Goal: Transaction & Acquisition: Download file/media

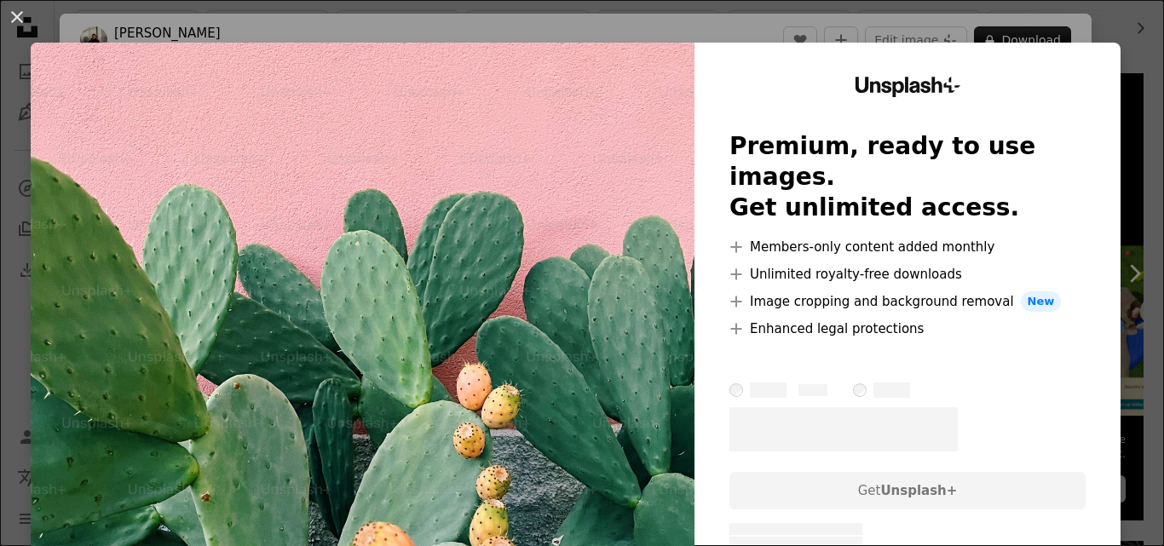
scroll to position [352, 0]
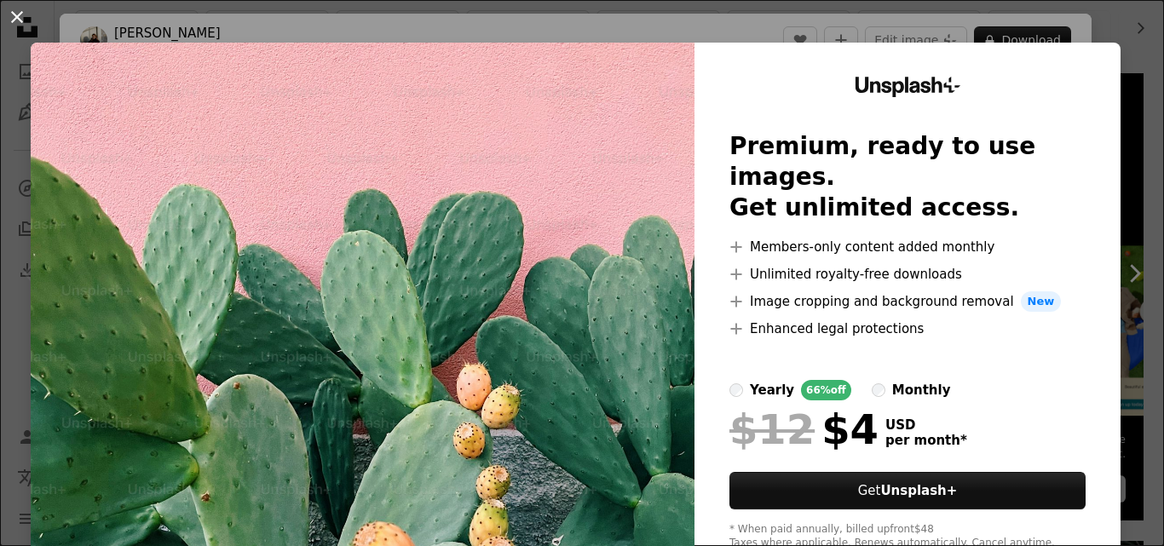
click at [13, 14] on button "An X shape" at bounding box center [17, 17] width 20 height 20
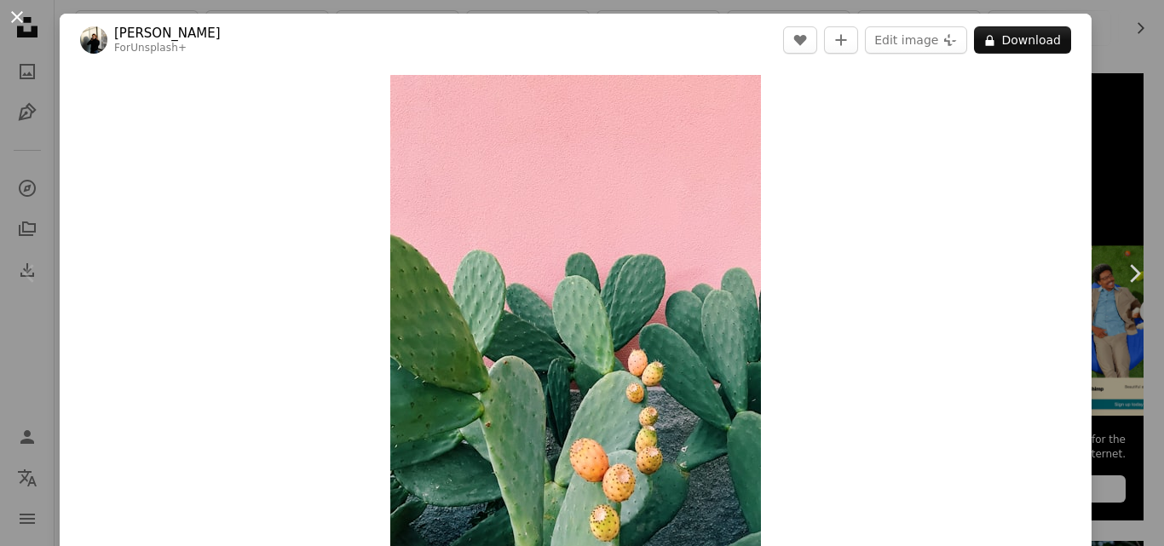
drag, startPoint x: 481, startPoint y: 233, endPoint x: 17, endPoint y: 15, distance: 512.1
click at [17, 15] on button "An X shape" at bounding box center [17, 17] width 20 height 20
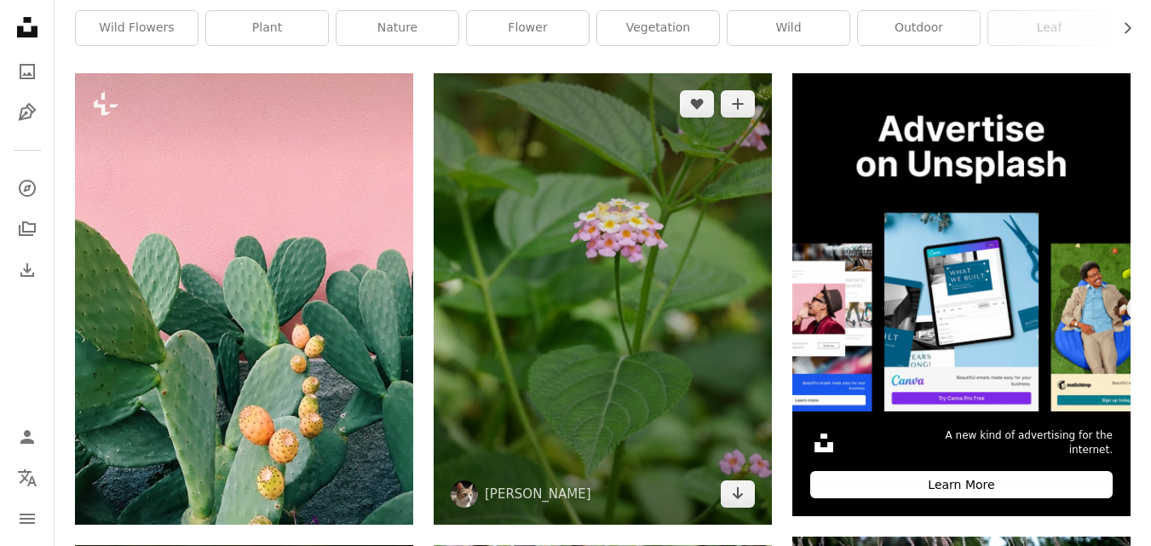
click at [598, 251] on img at bounding box center [603, 299] width 338 height 452
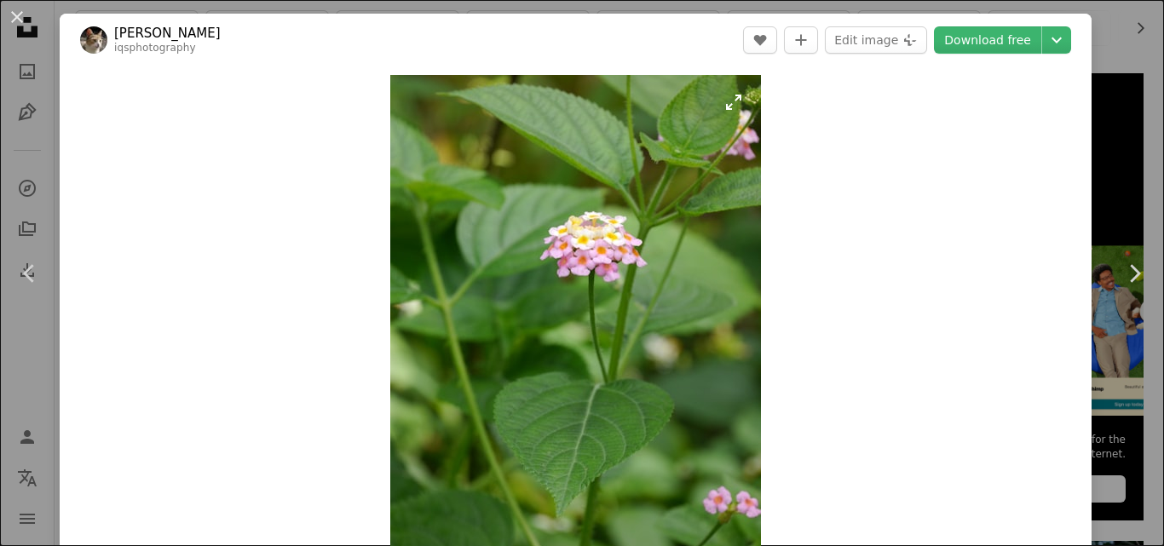
drag, startPoint x: 557, startPoint y: 188, endPoint x: 441, endPoint y: 214, distance: 118.9
click at [441, 214] on img "Zoom in on this image" at bounding box center [575, 322] width 371 height 494
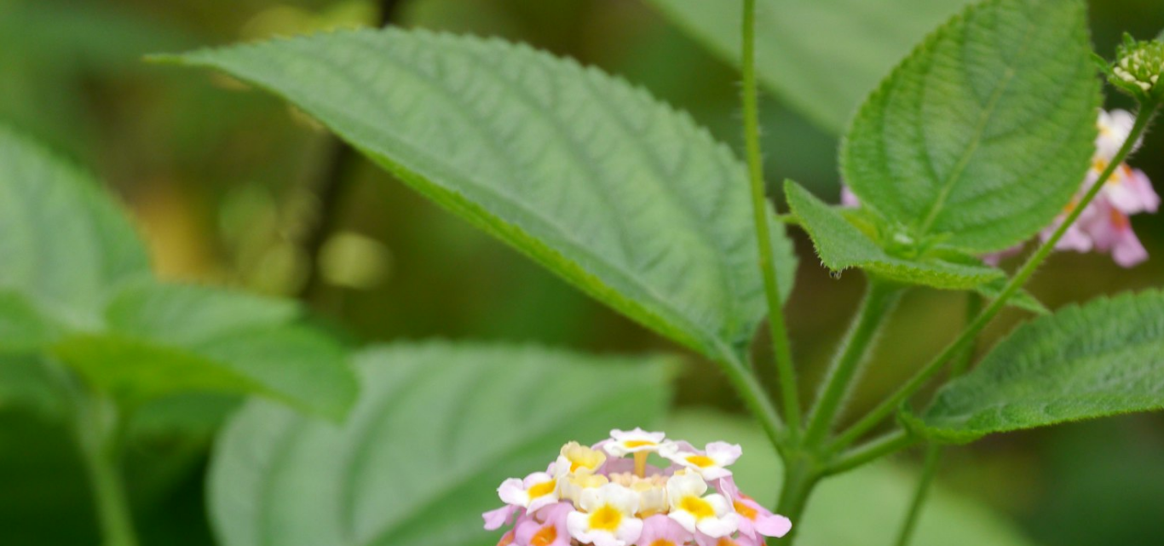
scroll to position [488, 0]
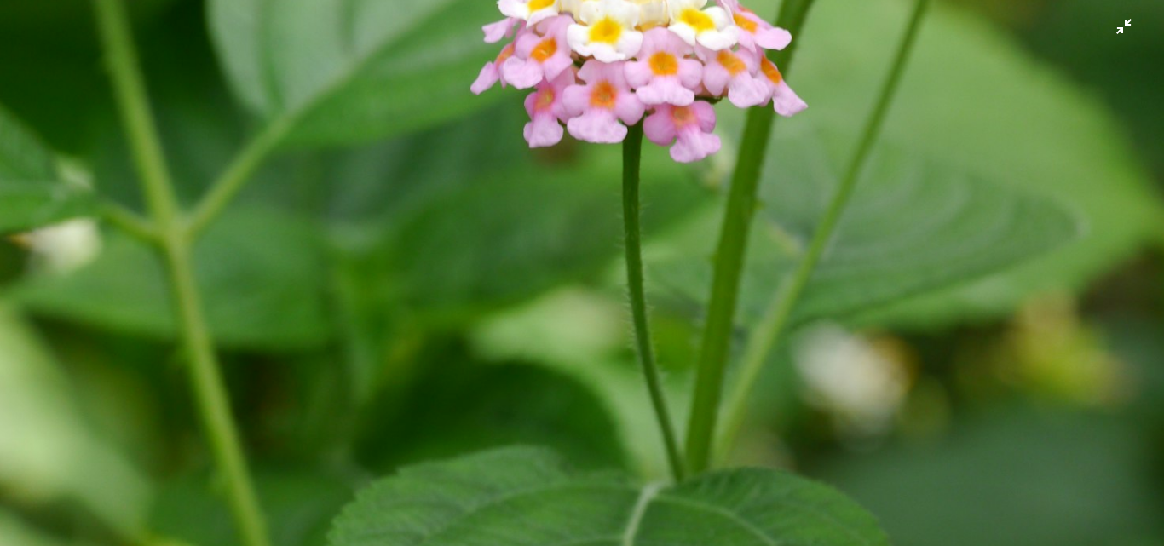
drag, startPoint x: 441, startPoint y: 214, endPoint x: 1115, endPoint y: 18, distance: 702.1
click at [1115, 18] on img "Zoom out on this image" at bounding box center [582, 289] width 1166 height 1555
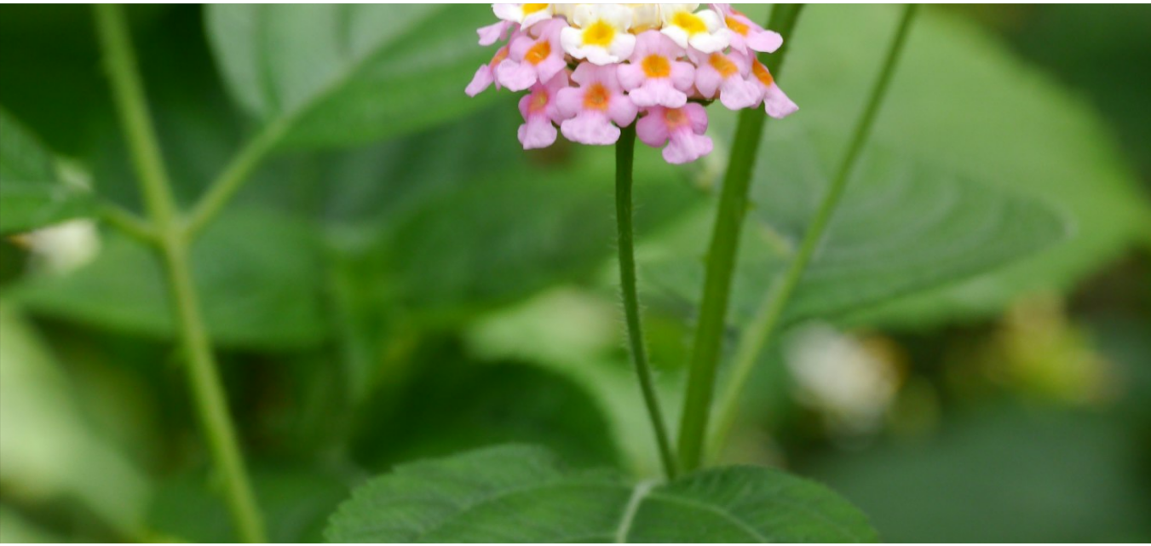
scroll to position [23, 0]
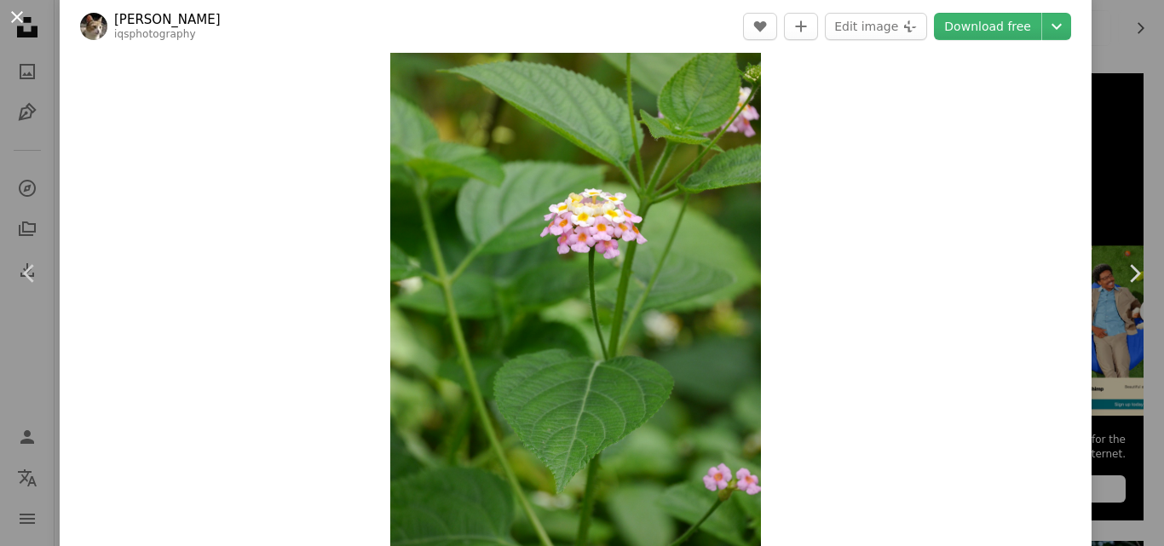
click at [15, 15] on button "An X shape" at bounding box center [17, 17] width 20 height 20
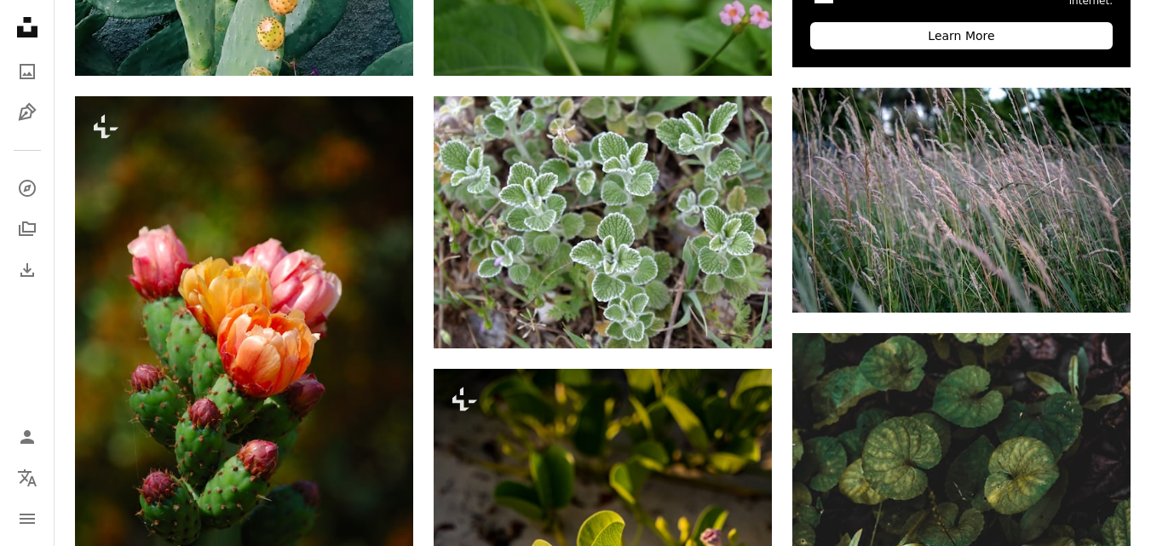
scroll to position [795, 0]
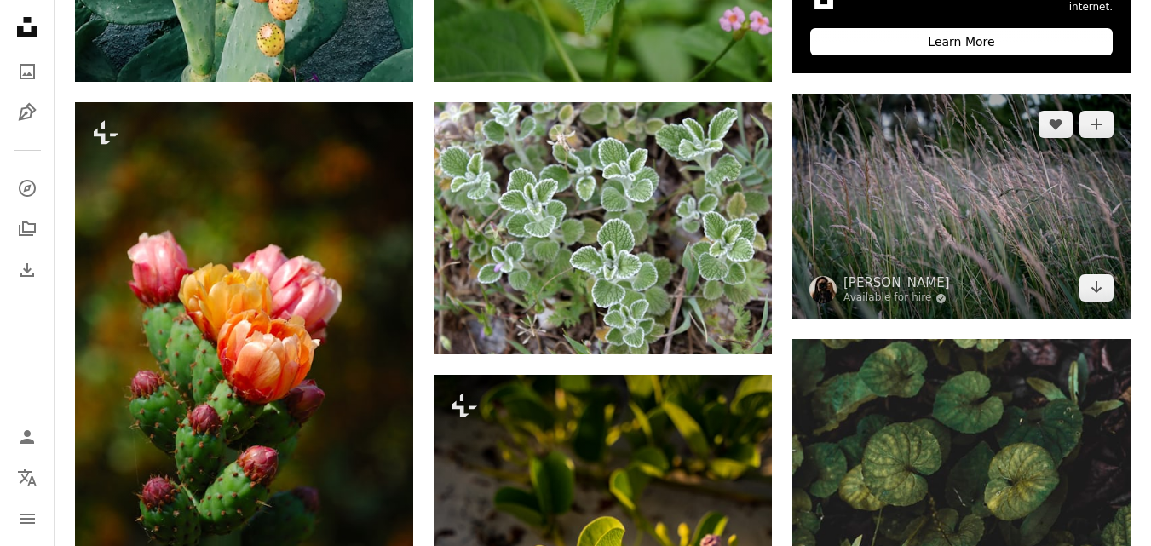
click at [983, 229] on img at bounding box center [962, 206] width 338 height 225
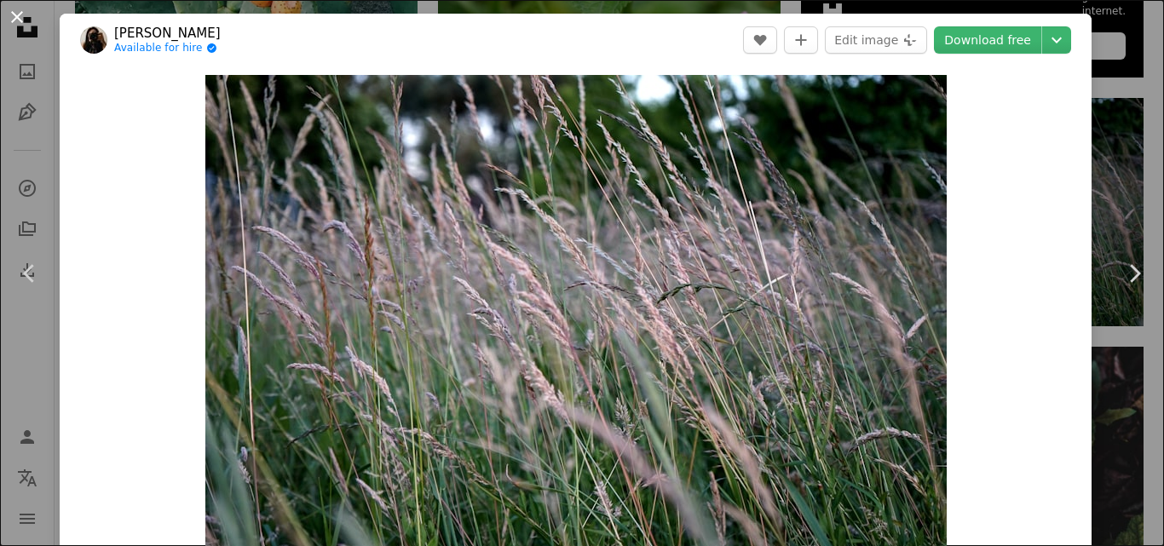
click at [14, 15] on button "An X shape" at bounding box center [17, 17] width 20 height 20
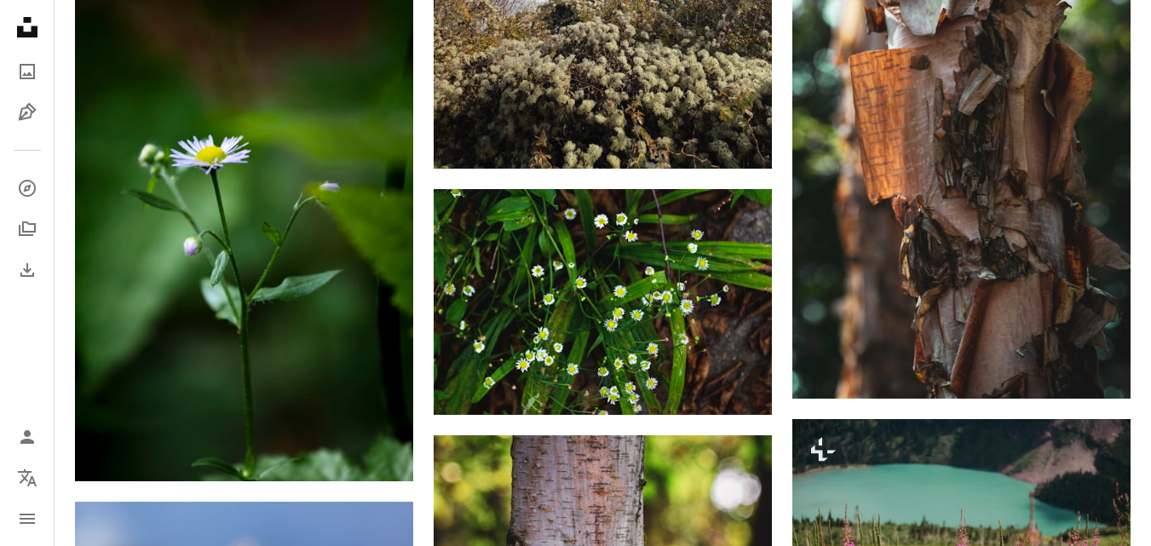
scroll to position [1988, 0]
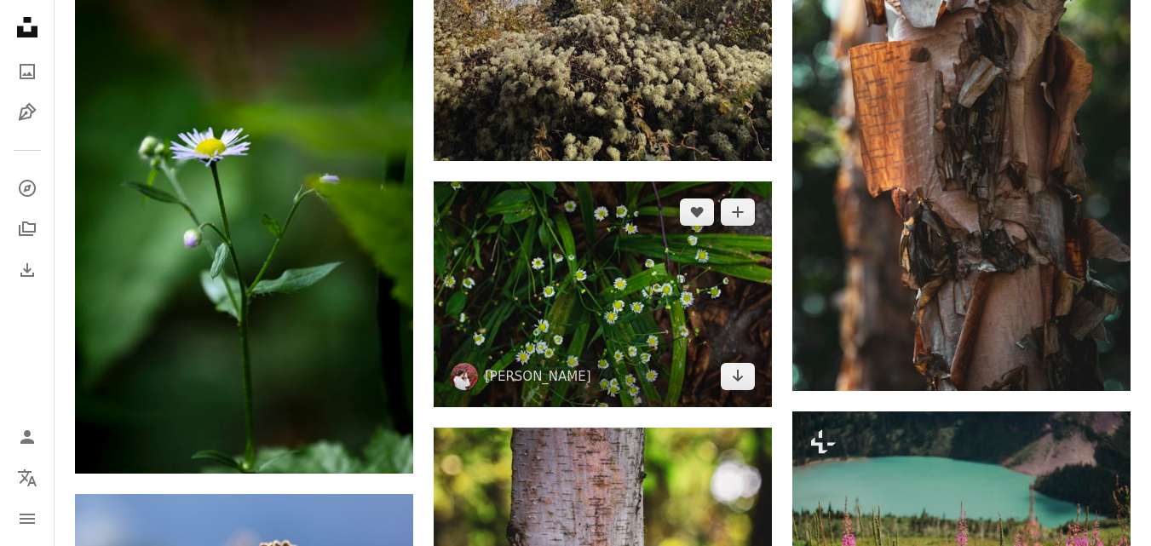
click at [587, 293] on img at bounding box center [603, 294] width 338 height 225
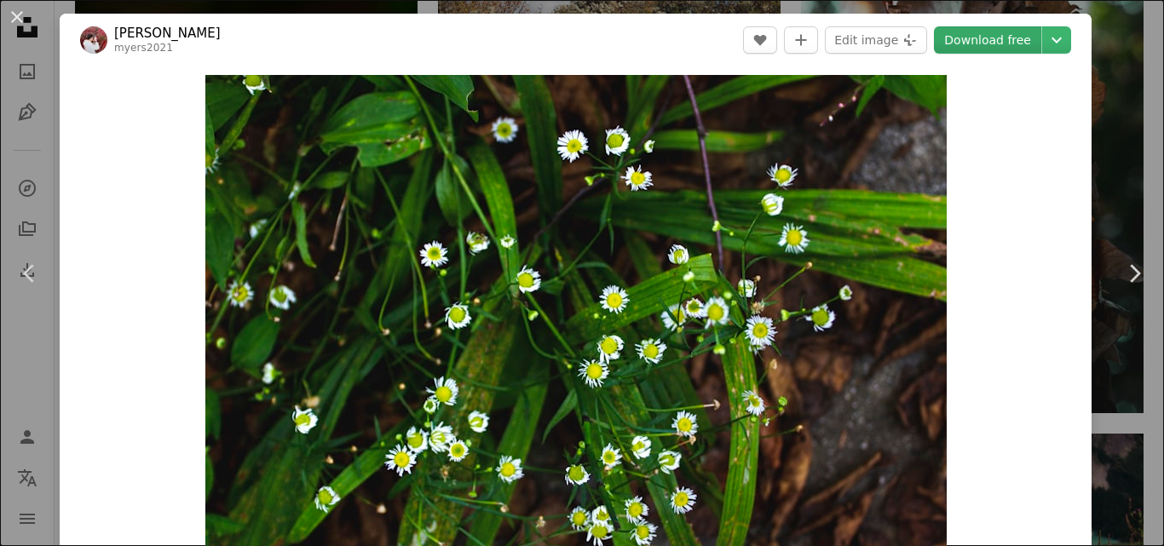
click at [1005, 38] on link "Download free" at bounding box center [987, 39] width 107 height 27
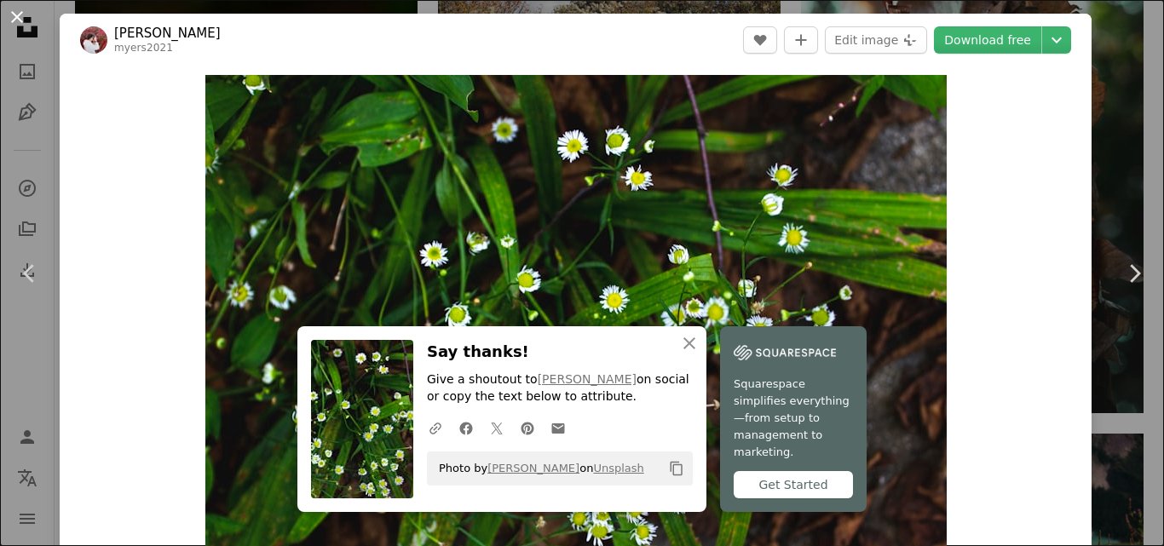
click at [12, 19] on button "An X shape" at bounding box center [17, 17] width 20 height 20
